Goal: Book appointment/travel/reservation

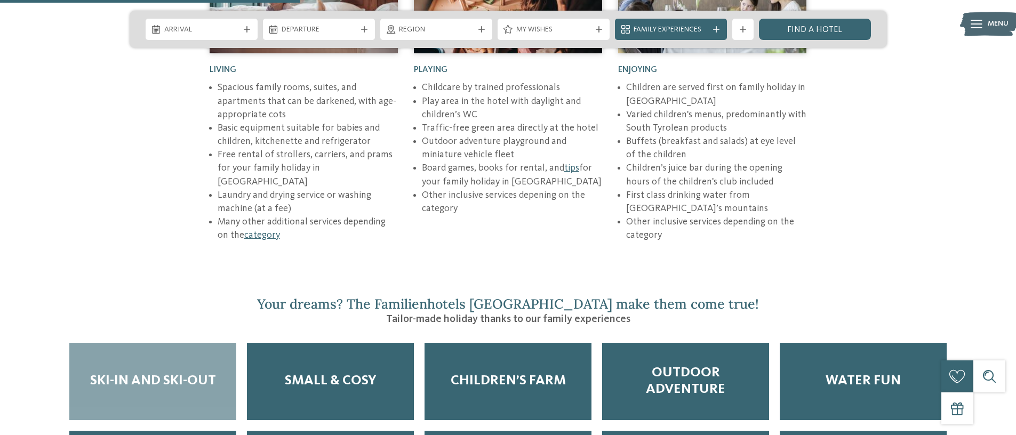
scroll to position [1695, 0]
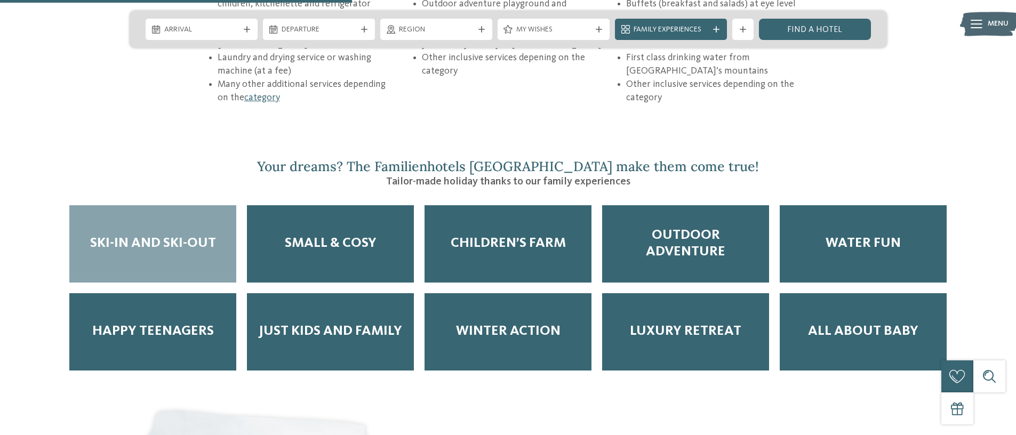
click at [191, 235] on span "Ski-in and Ski-out" at bounding box center [153, 243] width 126 height 17
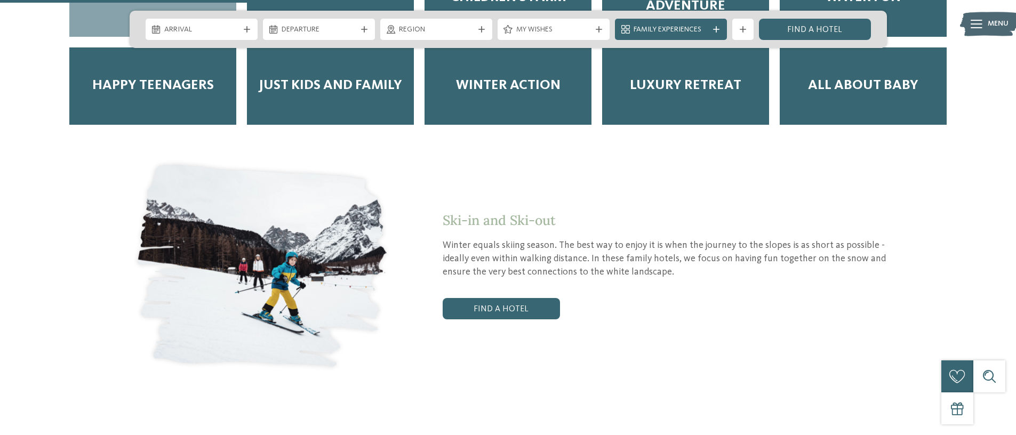
scroll to position [1952, 0]
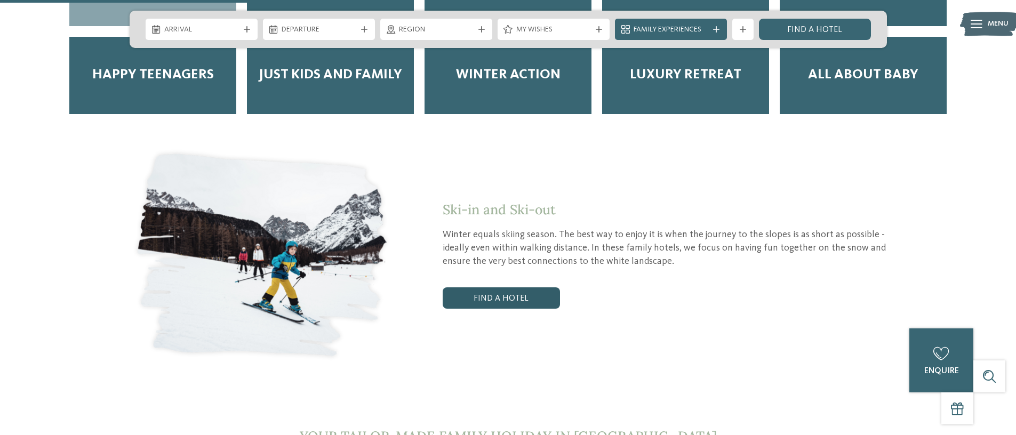
click at [500, 288] on link "Find a hotel" at bounding box center [501, 298] width 117 height 21
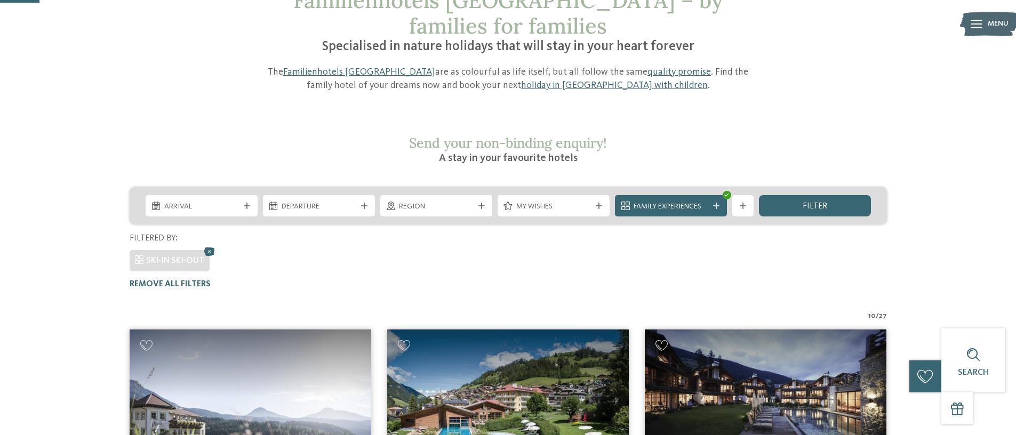
scroll to position [71, 0]
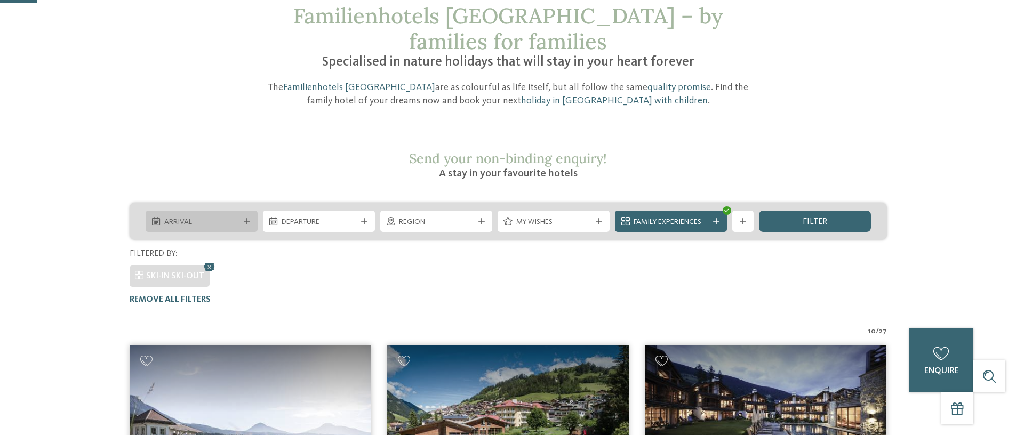
click at [236, 217] on span "Arrival" at bounding box center [201, 222] width 75 height 11
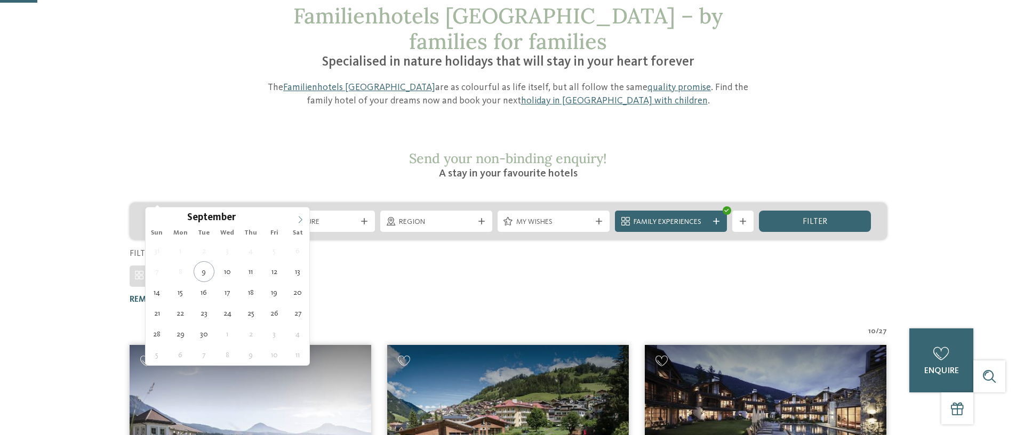
click at [297, 218] on icon at bounding box center [300, 219] width 7 height 7
type div "21.12.2025"
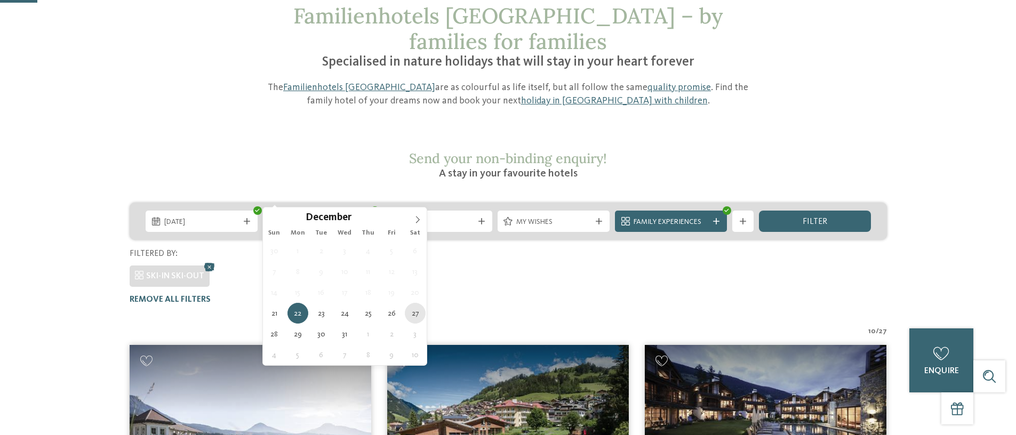
type div "27.12.2025"
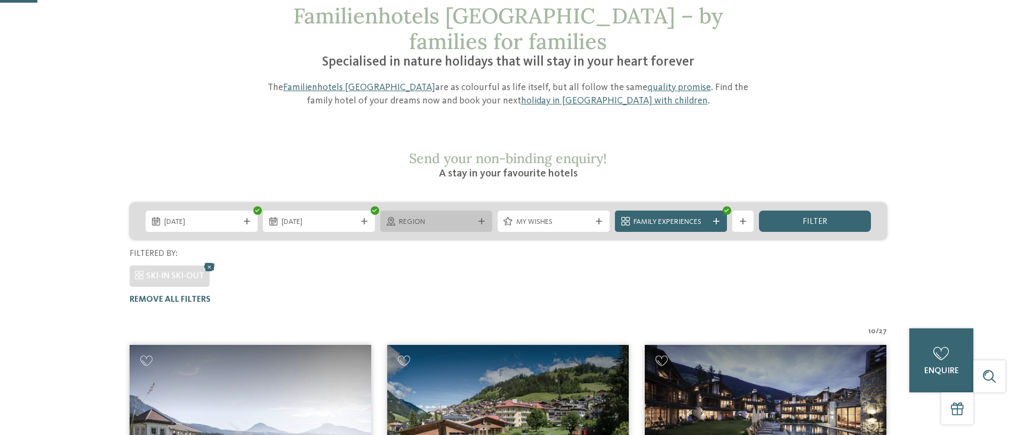
click at [476, 218] on div at bounding box center [481, 221] width 11 height 6
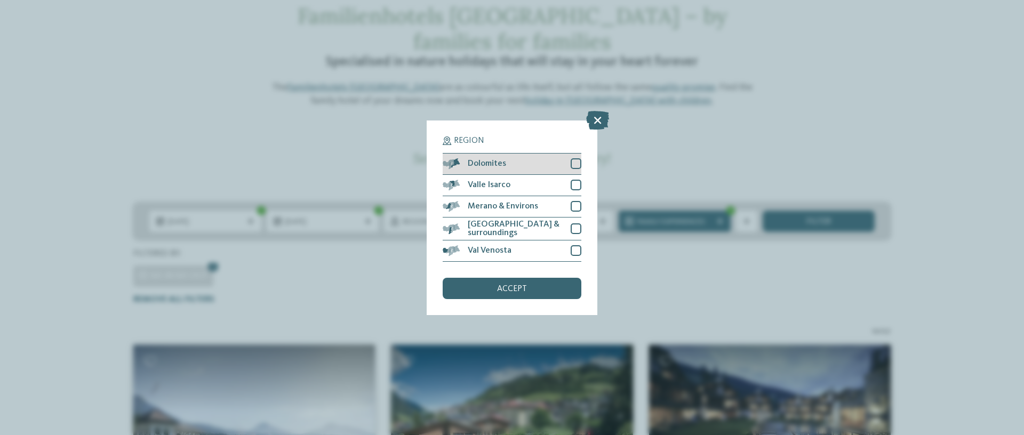
click at [578, 163] on div at bounding box center [576, 163] width 11 height 11
click at [505, 291] on span "accept" at bounding box center [512, 289] width 30 height 9
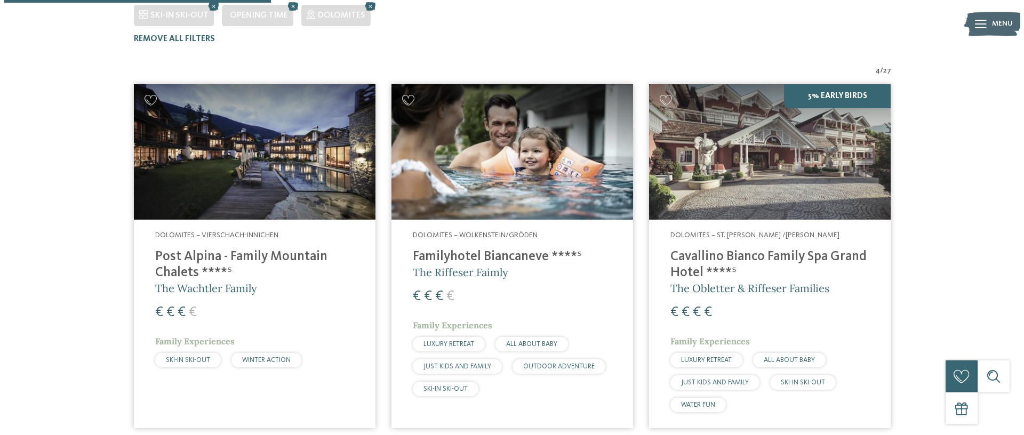
scroll to position [333, 0]
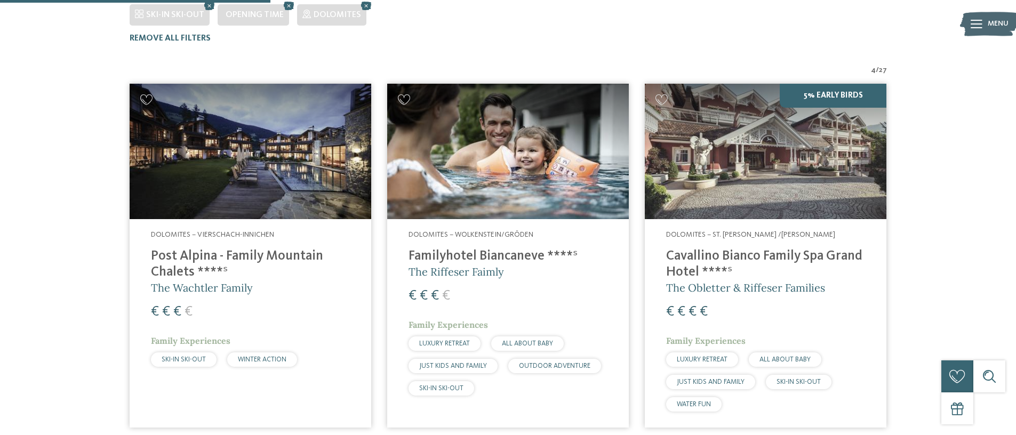
click at [227, 249] on h4 "Post Alpina - Family Mountain Chalets ****ˢ" at bounding box center [250, 265] width 199 height 32
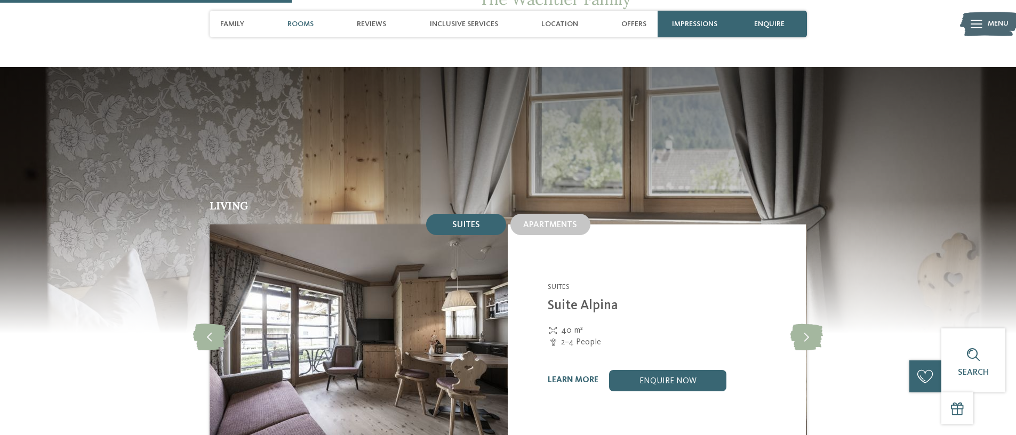
scroll to position [995, 0]
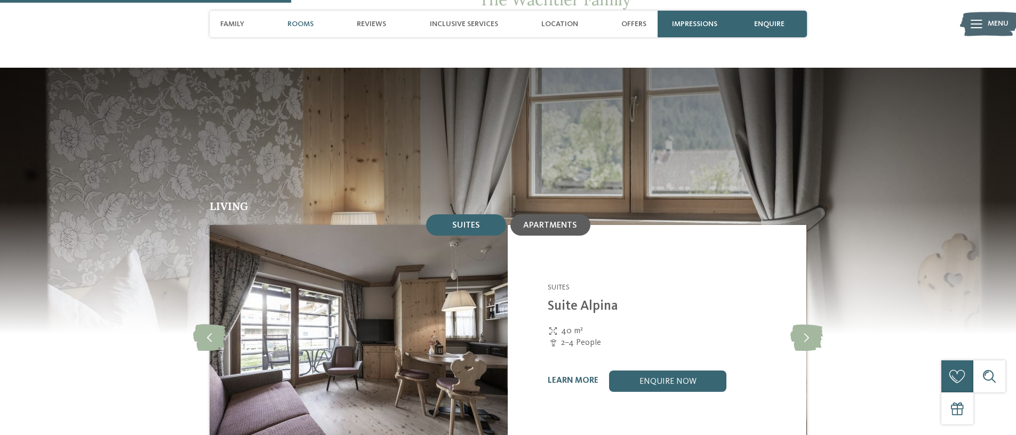
click at [555, 221] on span "Apartments" at bounding box center [550, 225] width 54 height 9
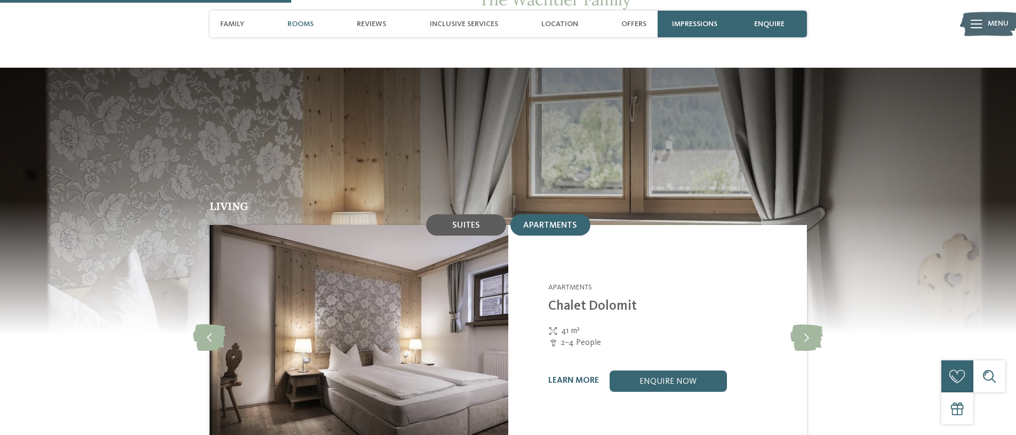
click at [481, 214] on div "Suites" at bounding box center [466, 224] width 80 height 21
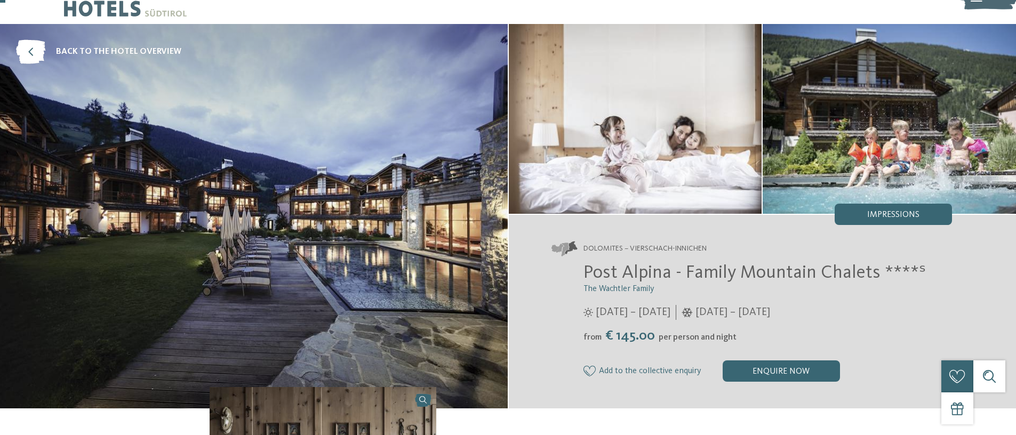
scroll to position [0, 0]
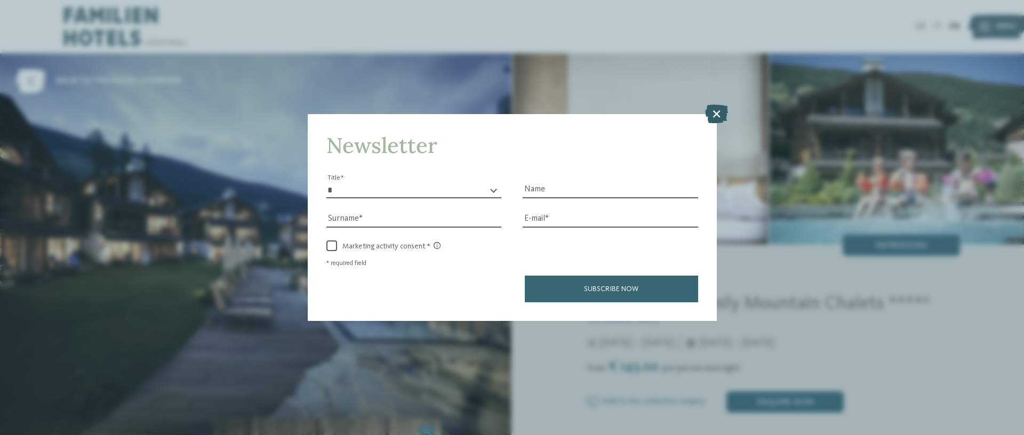
click at [716, 116] on icon at bounding box center [716, 113] width 23 height 19
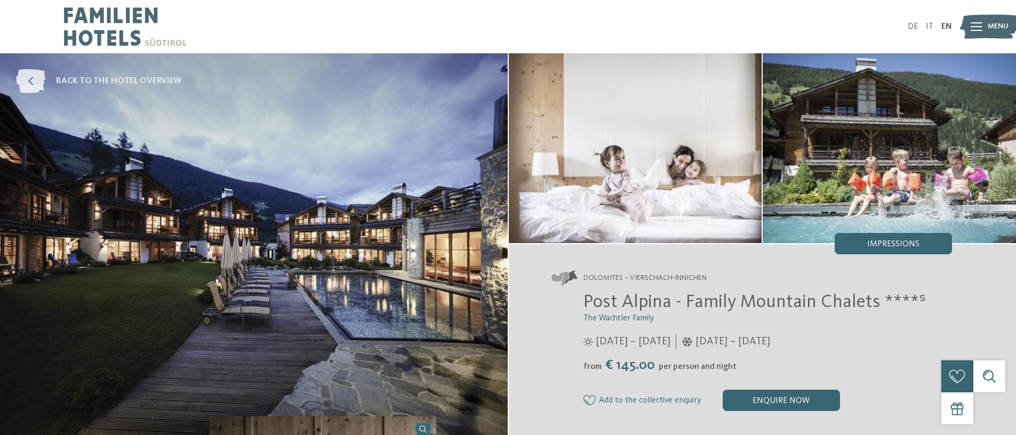
click at [31, 79] on icon at bounding box center [30, 81] width 29 height 24
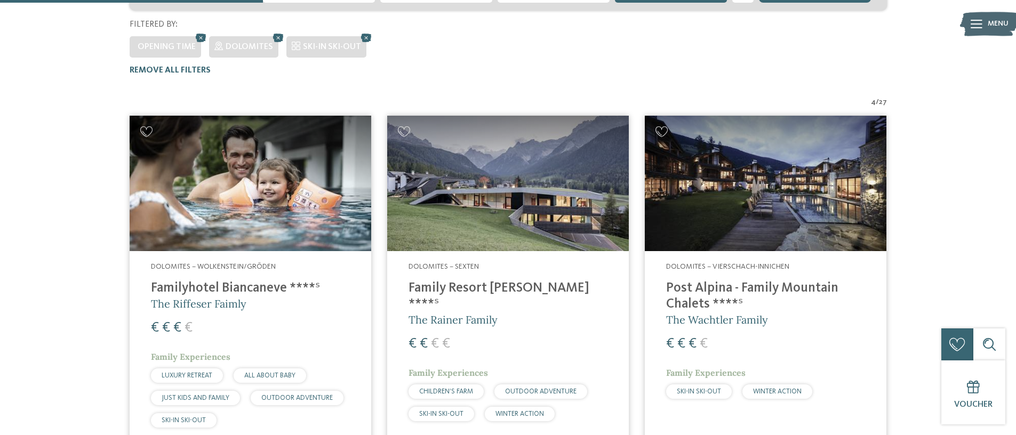
scroll to position [293, 0]
